Goal: Information Seeking & Learning: Learn about a topic

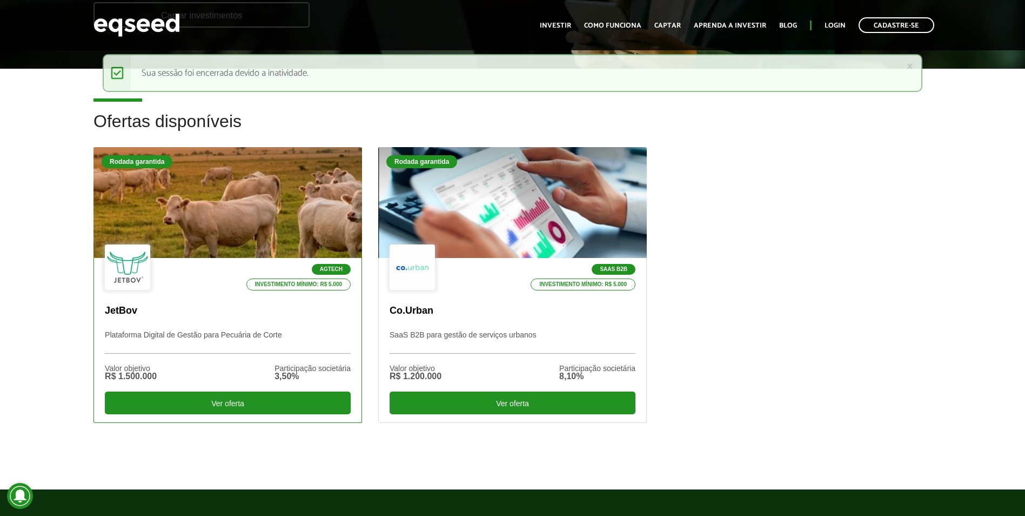
scroll to position [270, 0]
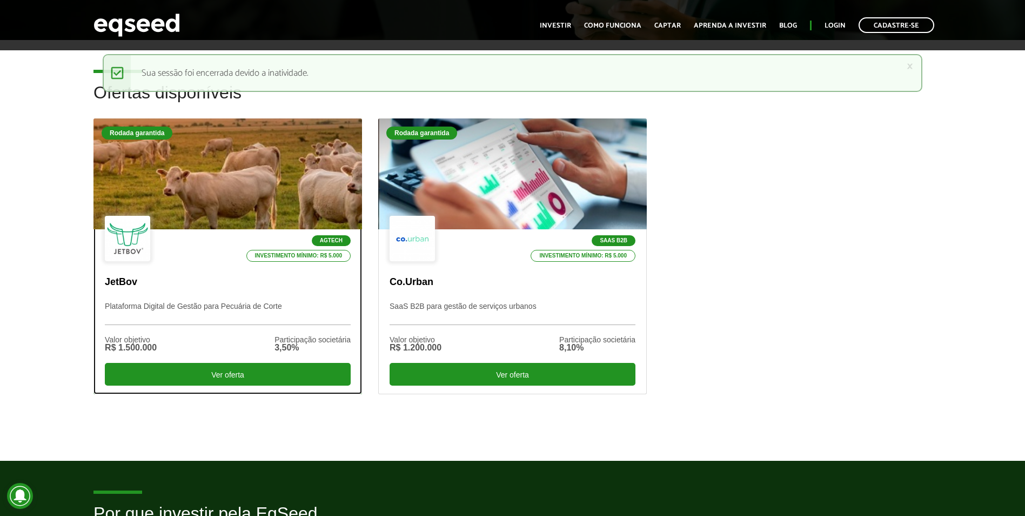
click at [265, 191] on div at bounding box center [227, 174] width 322 height 133
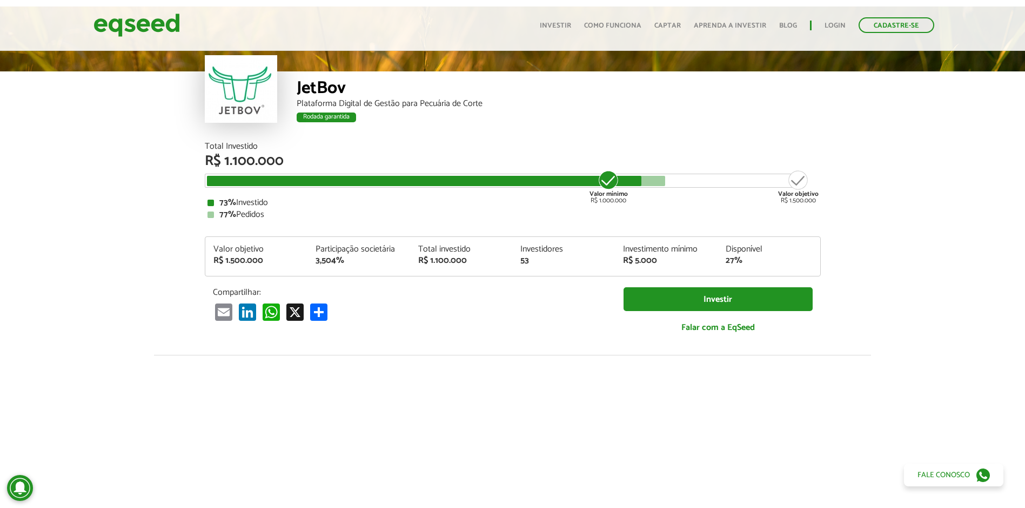
scroll to position [41, 0]
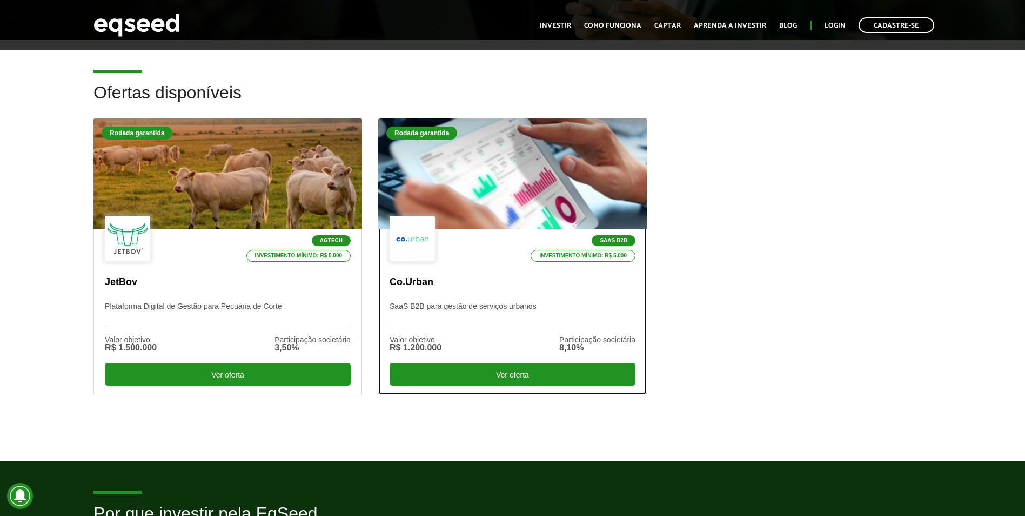
click at [516, 177] on div at bounding box center [512, 174] width 322 height 133
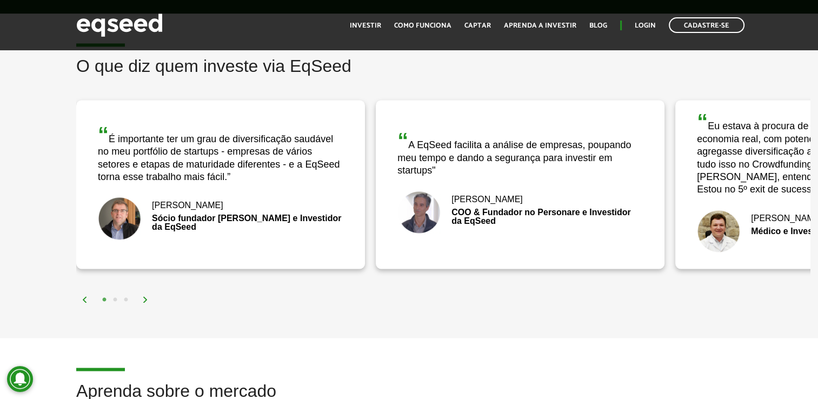
scroll to position [1676, 0]
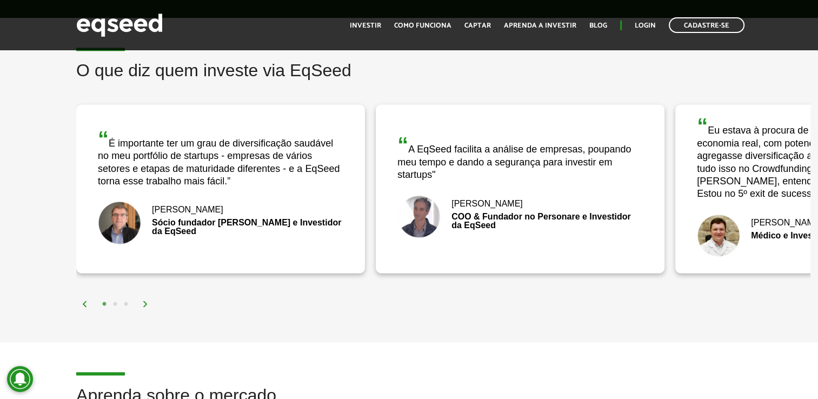
click at [199, 164] on div "“ É importante ter um grau de diversificação saudável no meu portfólio de start…" at bounding box center [220, 158] width 245 height 60
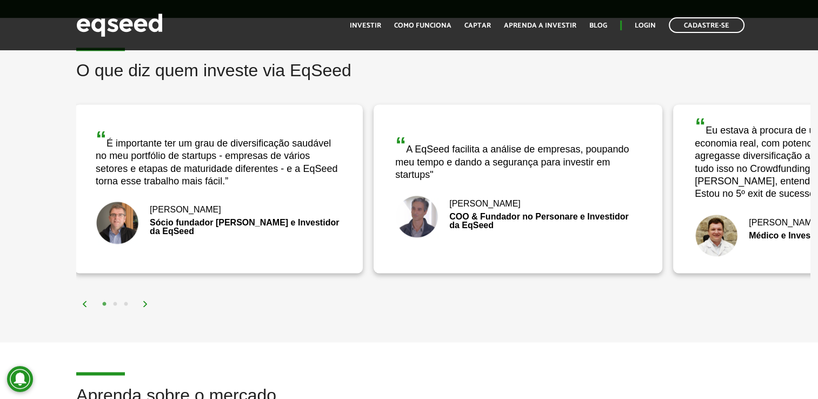
drag, startPoint x: 229, startPoint y: 166, endPoint x: 164, endPoint y: 146, distance: 67.7
click at [177, 155] on div "“ É importante ter um grau de diversificação saudável no meu portfólio de start…" at bounding box center [218, 158] width 245 height 60
click at [108, 129] on div "“ É importante ter um grau de diversificação saudável no meu portfólio de start…" at bounding box center [218, 158] width 245 height 60
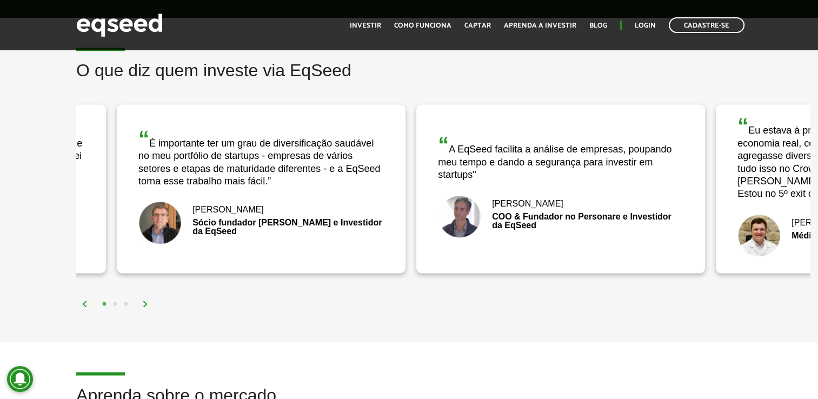
drag, startPoint x: 102, startPoint y: 126, endPoint x: 143, endPoint y: 137, distance: 41.8
click at [143, 137] on div "“ É importante ter um grau de diversificação saudável no meu portfólio de start…" at bounding box center [260, 158] width 245 height 60
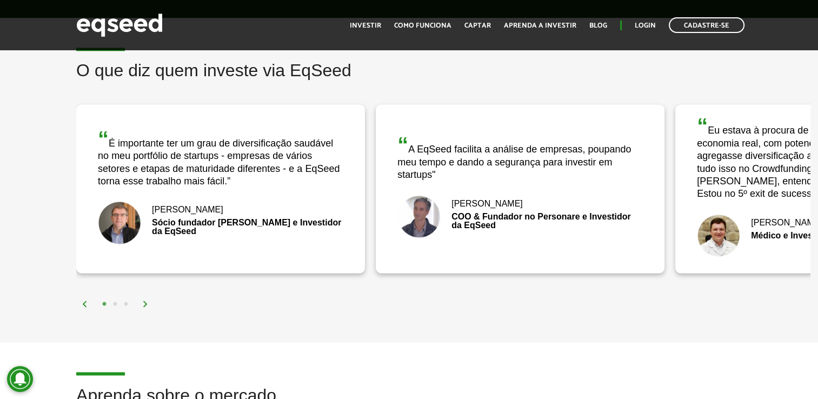
drag, startPoint x: 186, startPoint y: 161, endPoint x: 139, endPoint y: 137, distance: 52.9
click at [139, 137] on div "“ É importante ter um grau de diversificação saudável no meu portfólio de start…" at bounding box center [220, 158] width 245 height 60
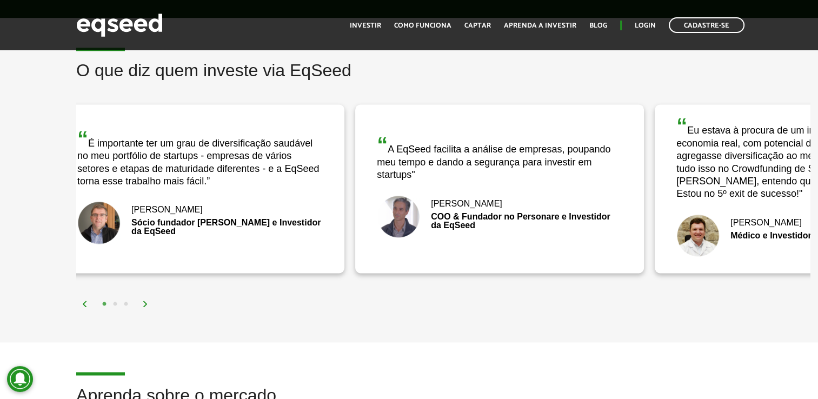
drag, startPoint x: 224, startPoint y: 169, endPoint x: 212, endPoint y: 168, distance: 11.9
click at [212, 168] on div "“ É importante ter um grau de diversificação saudável no meu portfólio de start…" at bounding box center [199, 158] width 245 height 60
